Goal: Transaction & Acquisition: Download file/media

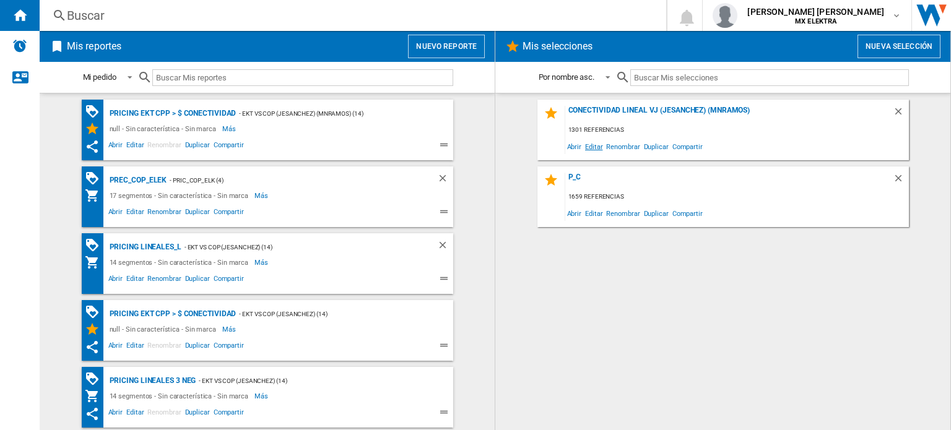
click at [594, 147] on span "Editar" at bounding box center [593, 146] width 21 height 17
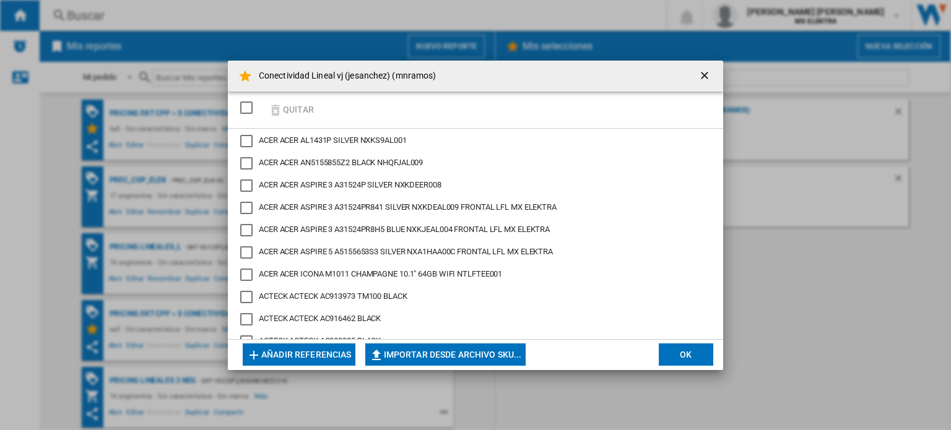
click at [461, 351] on button "Importar desde archivo SKU..." at bounding box center [445, 355] width 160 height 22
type input "**********"
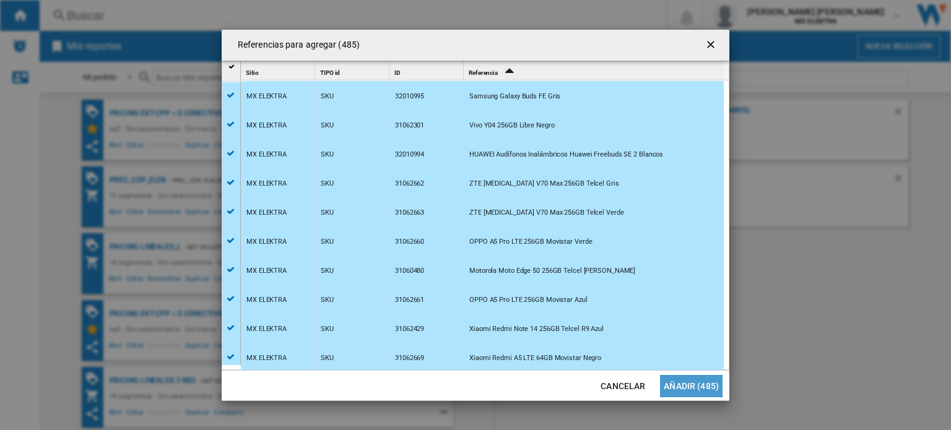
click at [696, 384] on button "Añadir (485)" at bounding box center [691, 386] width 63 height 22
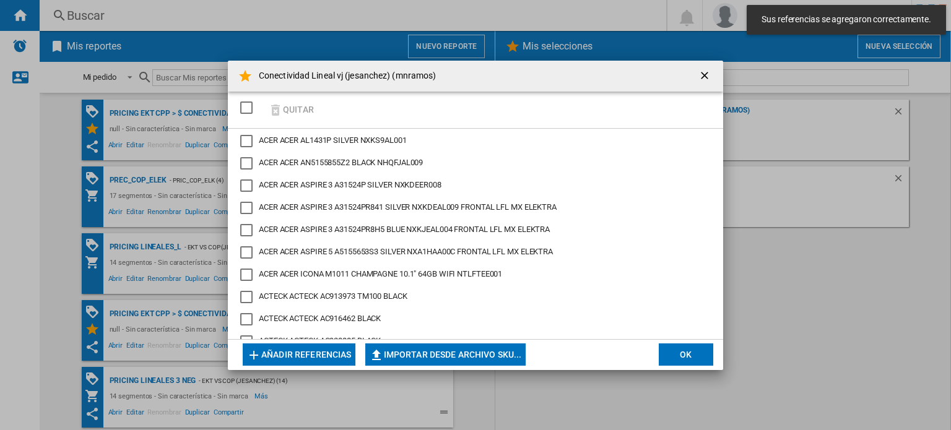
click at [685, 356] on button "OK" at bounding box center [686, 355] width 54 height 22
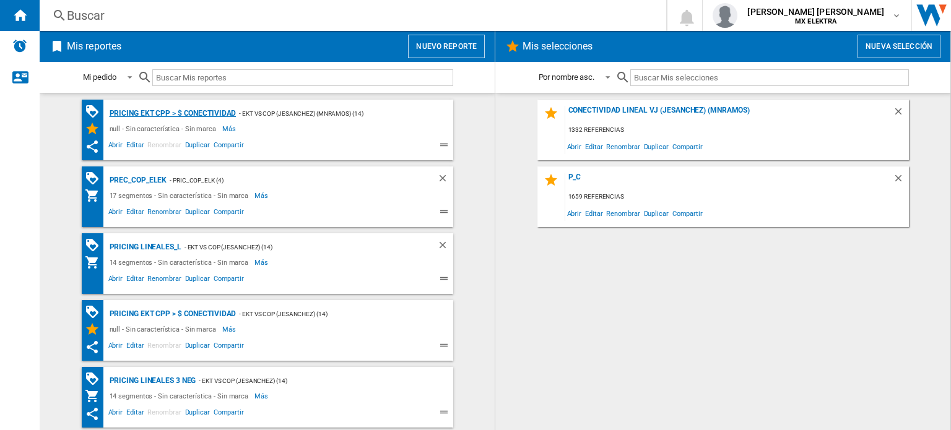
click at [212, 111] on div "Pricing EKT CPP > $ Conectividad" at bounding box center [171, 113] width 130 height 15
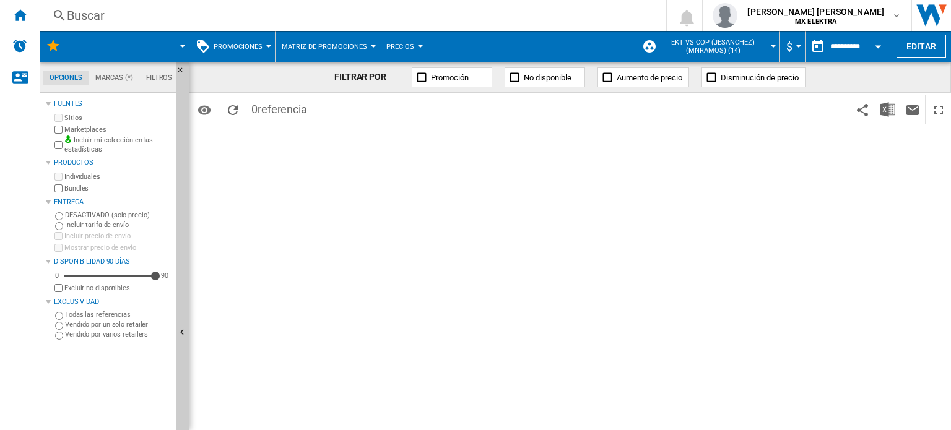
click at [178, 46] on span at bounding box center [133, 46] width 100 height 31
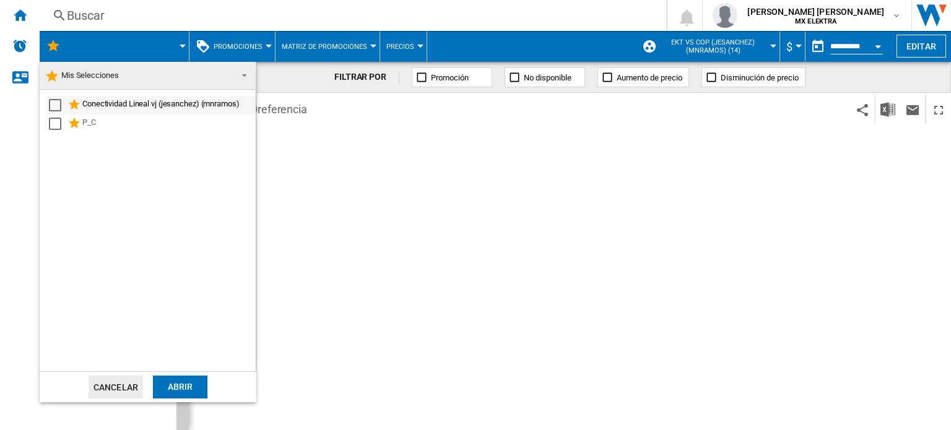
click at [52, 105] on div "Select" at bounding box center [55, 105] width 12 height 12
click at [192, 383] on div "Abrir" at bounding box center [180, 387] width 54 height 23
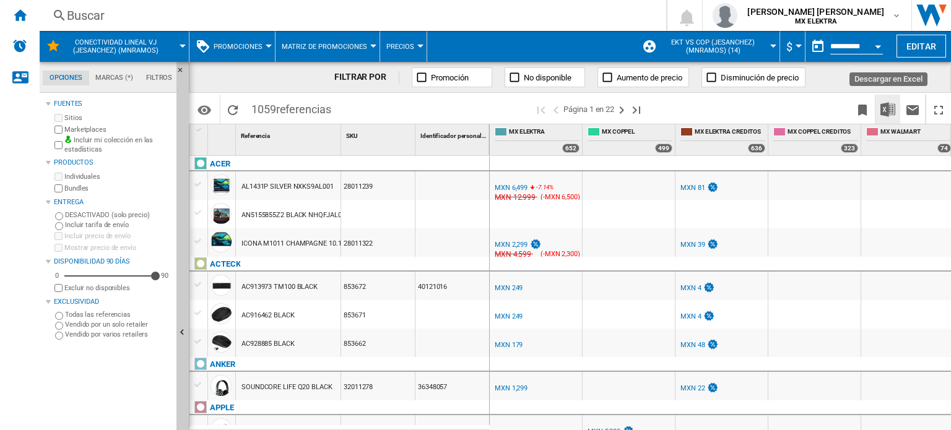
click at [889, 116] on img "Descargar en Excel" at bounding box center [887, 109] width 15 height 15
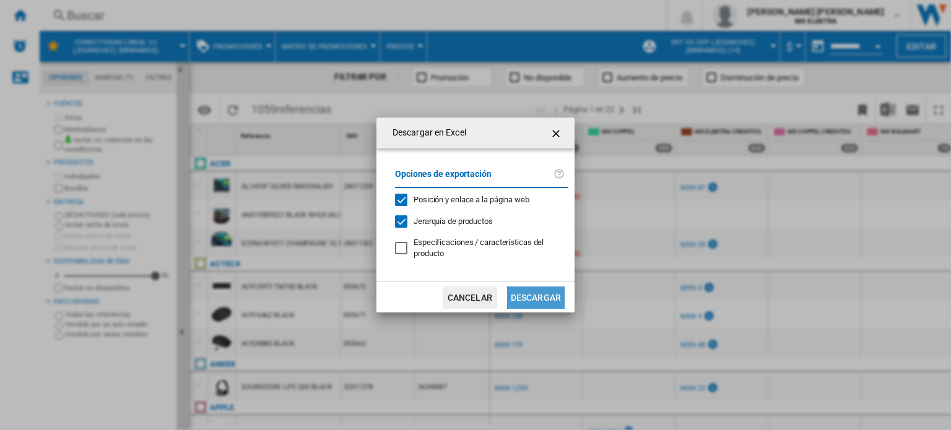
click at [547, 300] on button "Descargar" at bounding box center [536, 298] width 58 height 22
